Goal: Check status: Check status

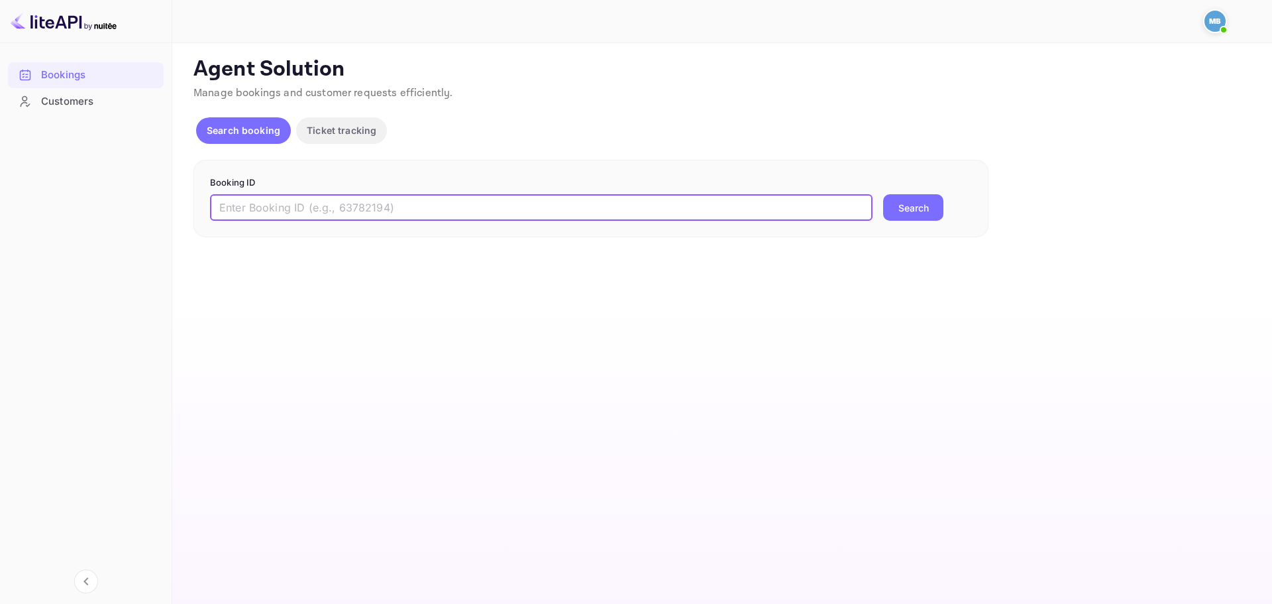
click at [329, 213] on input "text" at bounding box center [541, 207] width 663 height 27
paste input "9613091"
type input "9613091"
click at [920, 208] on button "Search" at bounding box center [913, 207] width 60 height 27
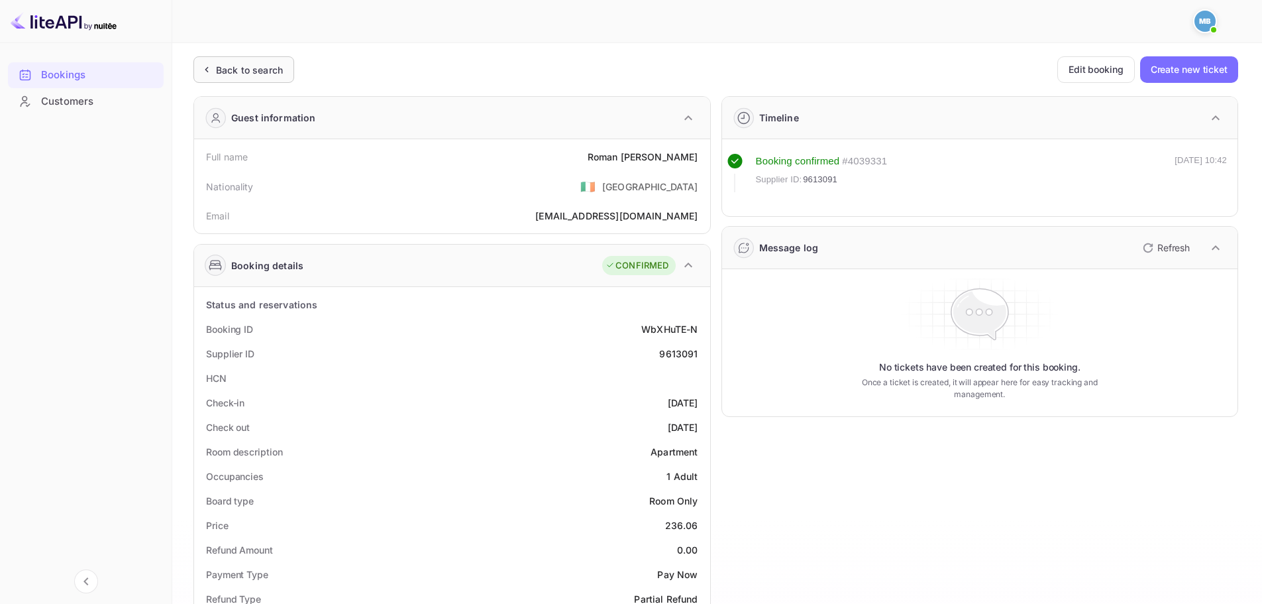
click at [240, 72] on div "Back to search" at bounding box center [249, 70] width 67 height 14
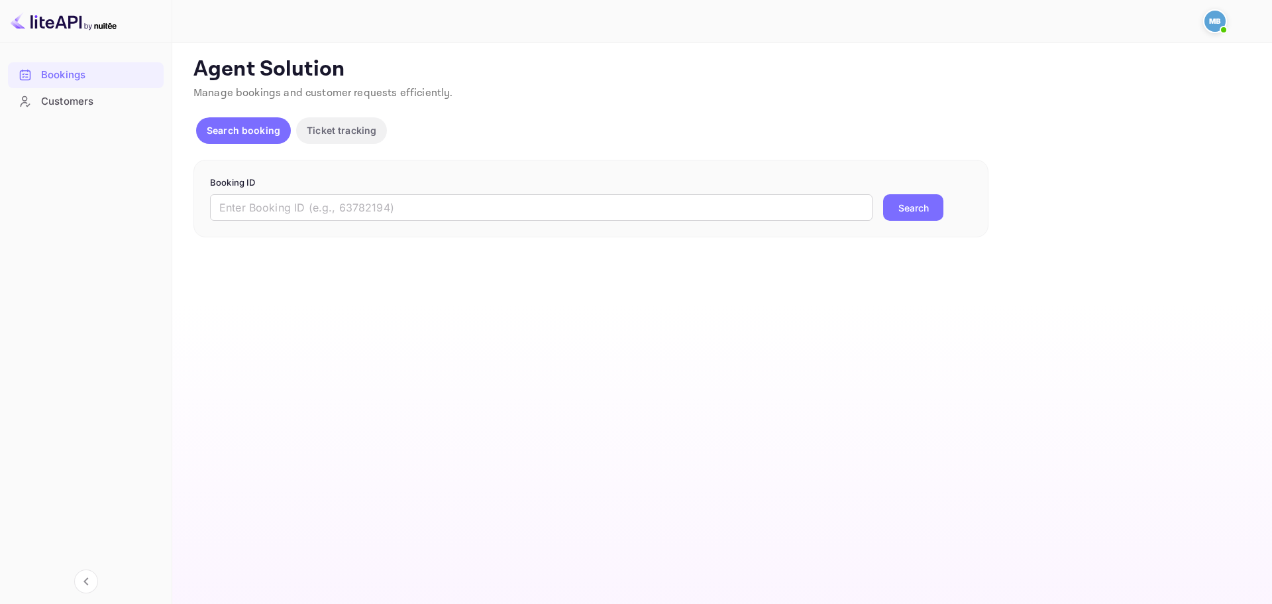
click at [403, 229] on div "Booking ID ​ Search" at bounding box center [590, 199] width 795 height 78
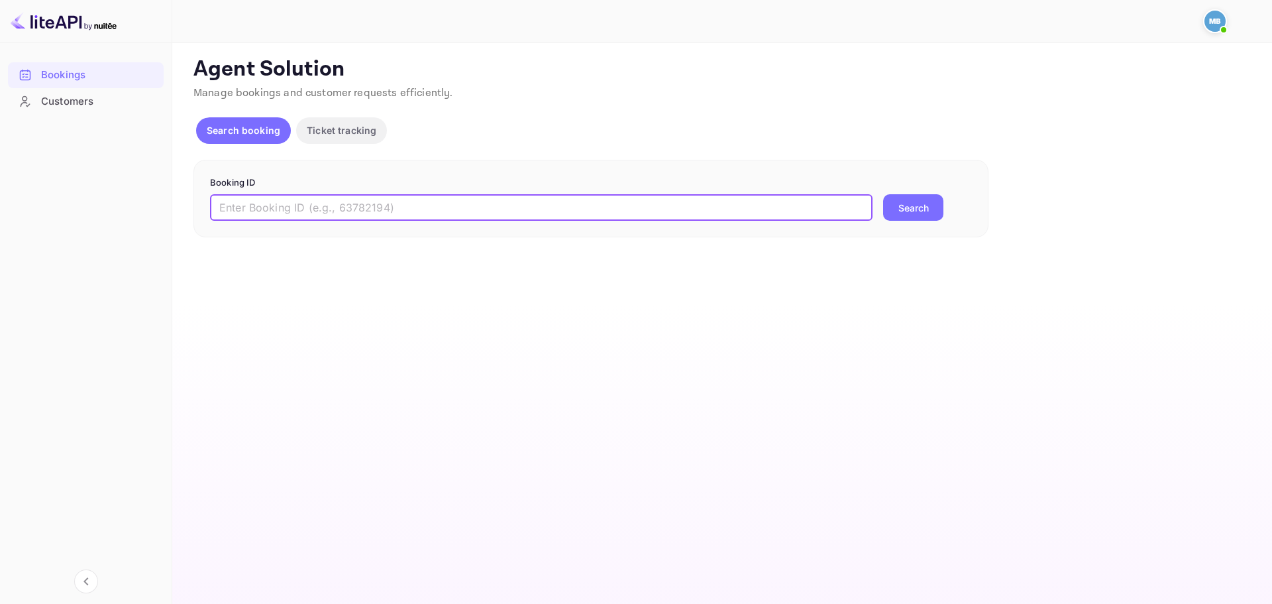
click at [401, 215] on input "text" at bounding box center [541, 207] width 663 height 27
paste input "9613091"
type input "9613091"
click at [921, 209] on button "Search" at bounding box center [913, 207] width 60 height 27
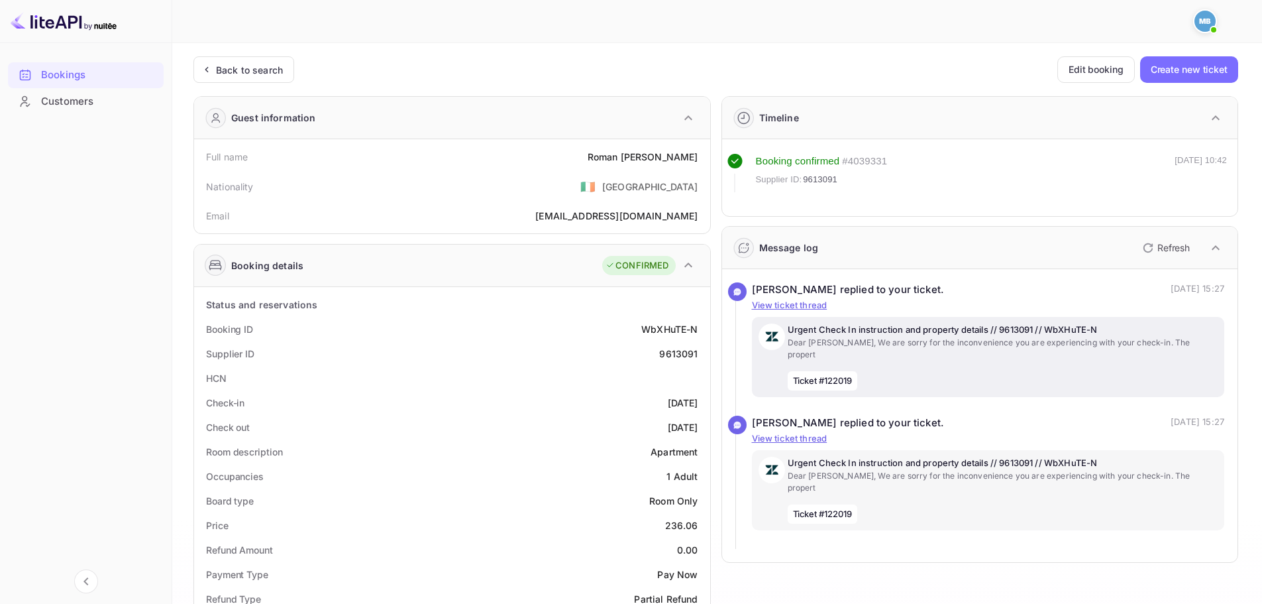
click at [998, 331] on p "Urgent Check In instruction and property details // 9613091 // WbXHuTE-N" at bounding box center [1003, 329] width 431 height 13
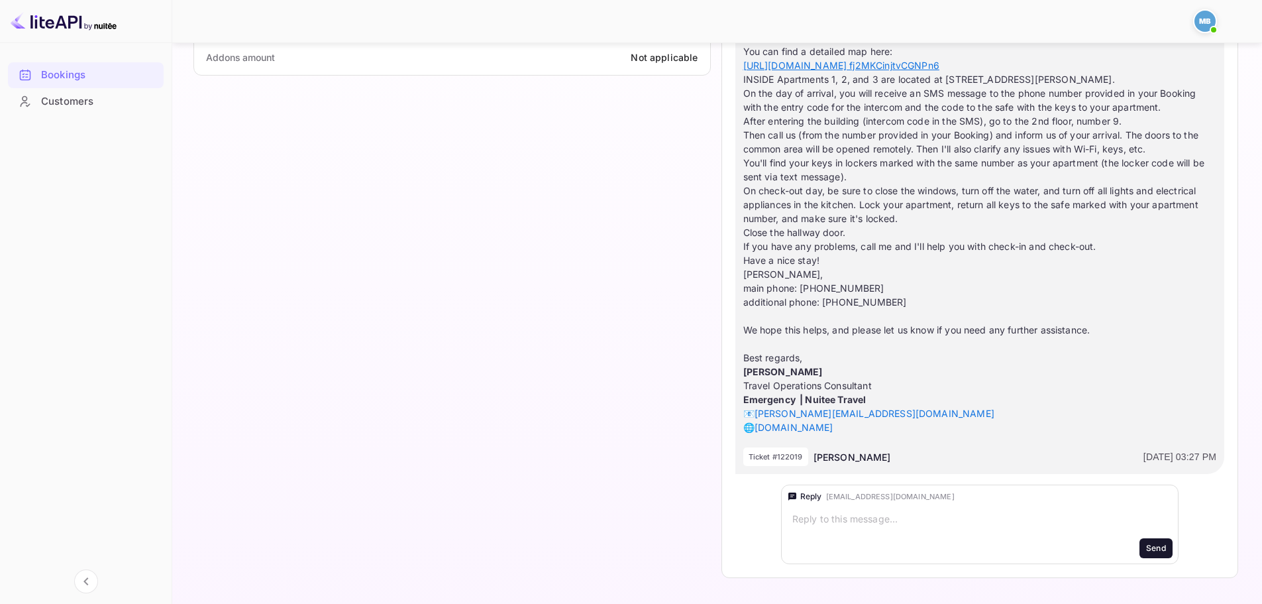
scroll to position [994, 0]
click at [890, 527] on div "x" at bounding box center [979, 518] width 375 height 19
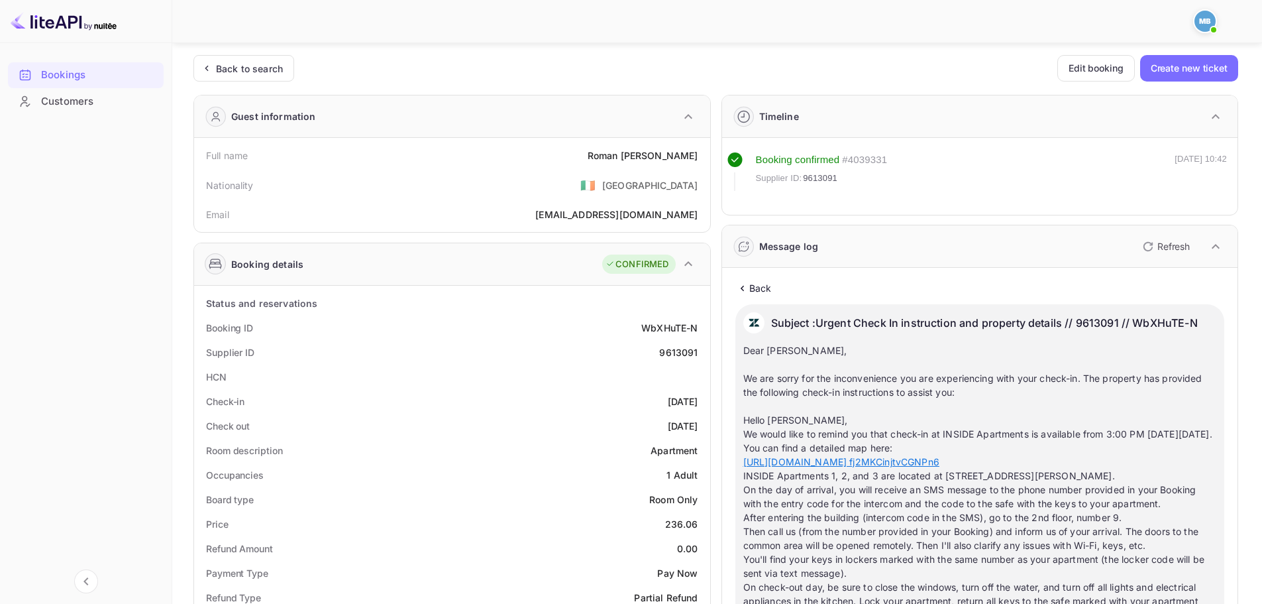
scroll to position [0, 0]
